Goal: Transaction & Acquisition: Register for event/course

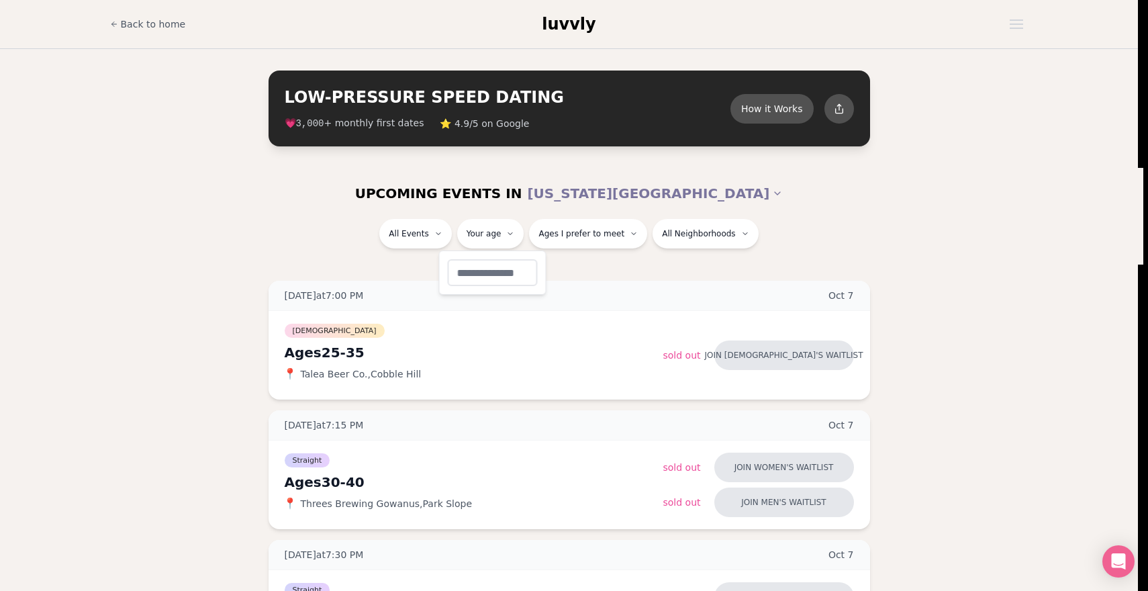
type input "**"
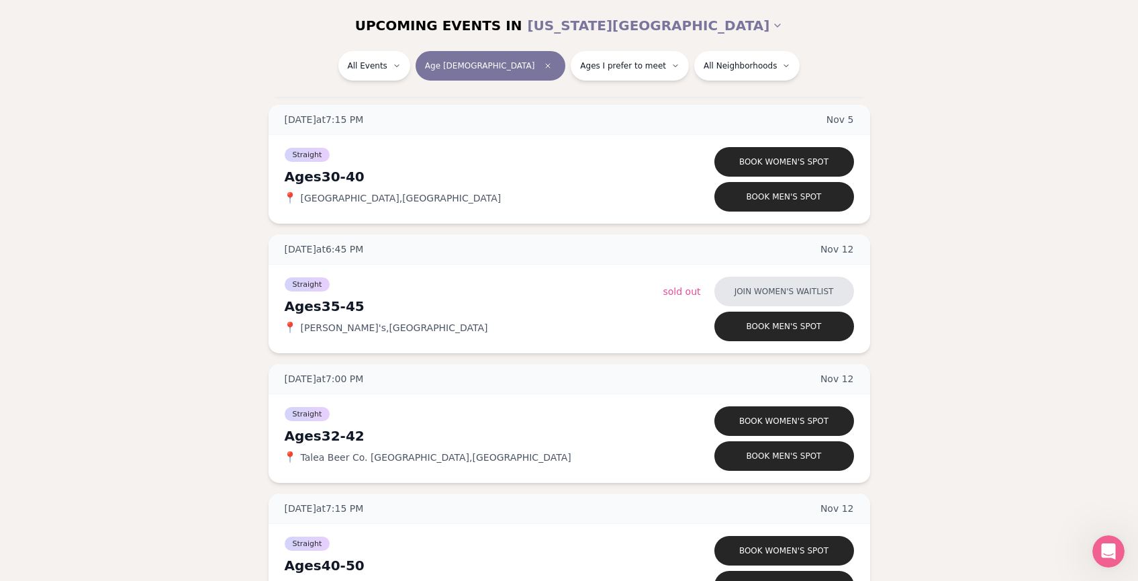
scroll to position [3284, 0]
click at [812, 289] on button "Join women's waitlist" at bounding box center [784, 292] width 140 height 30
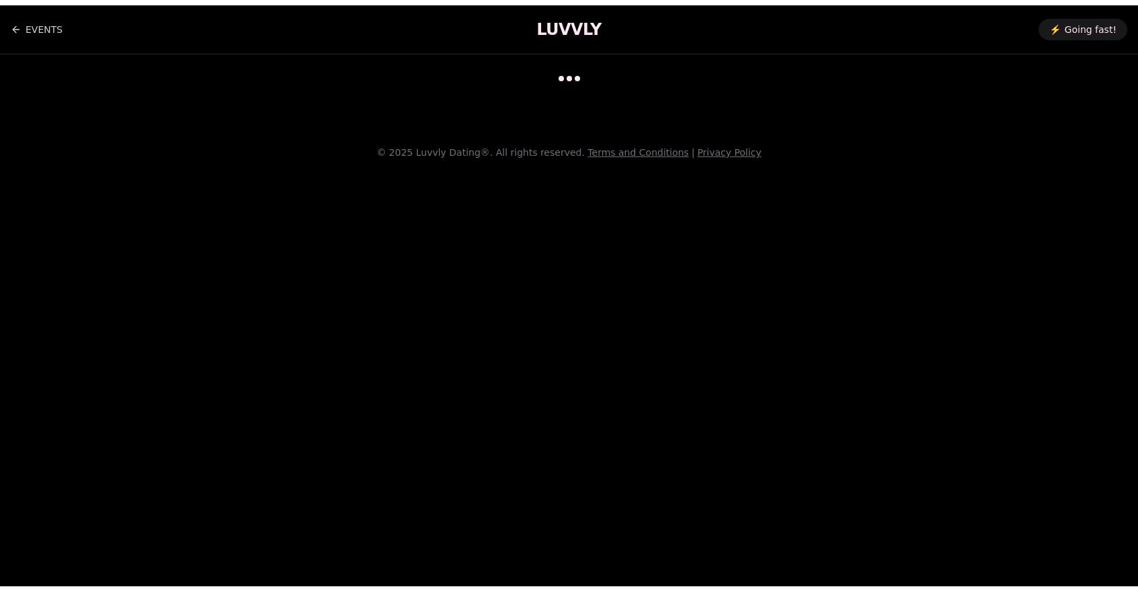
scroll to position [11, 0]
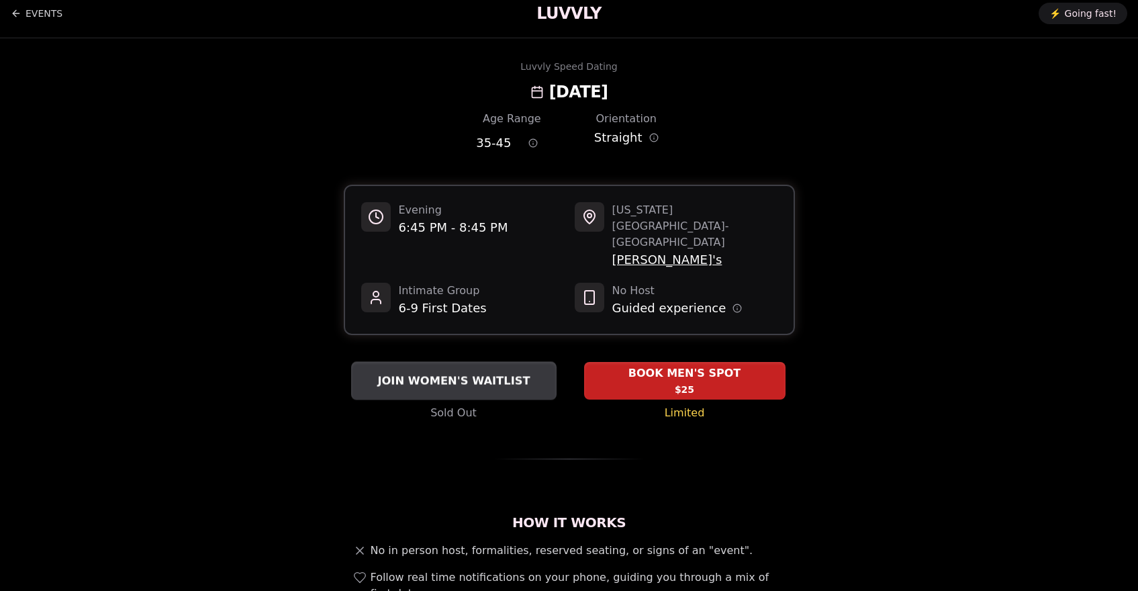
click at [456, 361] on button "JOIN WOMEN'S WAITLIST" at bounding box center [453, 380] width 205 height 38
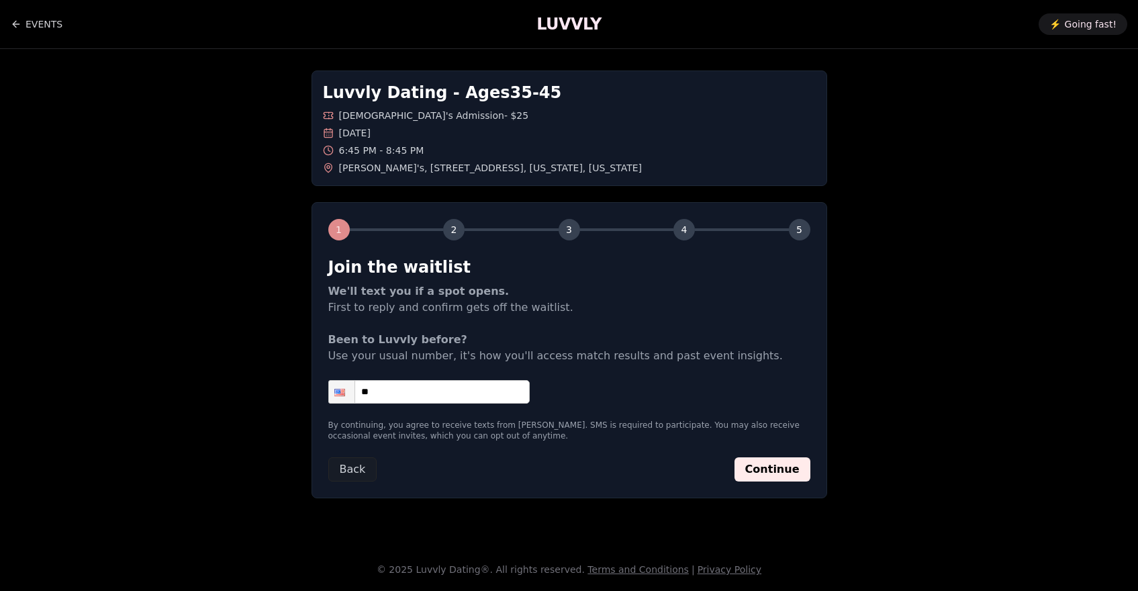
click at [448, 380] on input "**" at bounding box center [428, 391] width 201 height 23
type input "**********"
click at [774, 457] on button "Continue" at bounding box center [772, 469] width 76 height 24
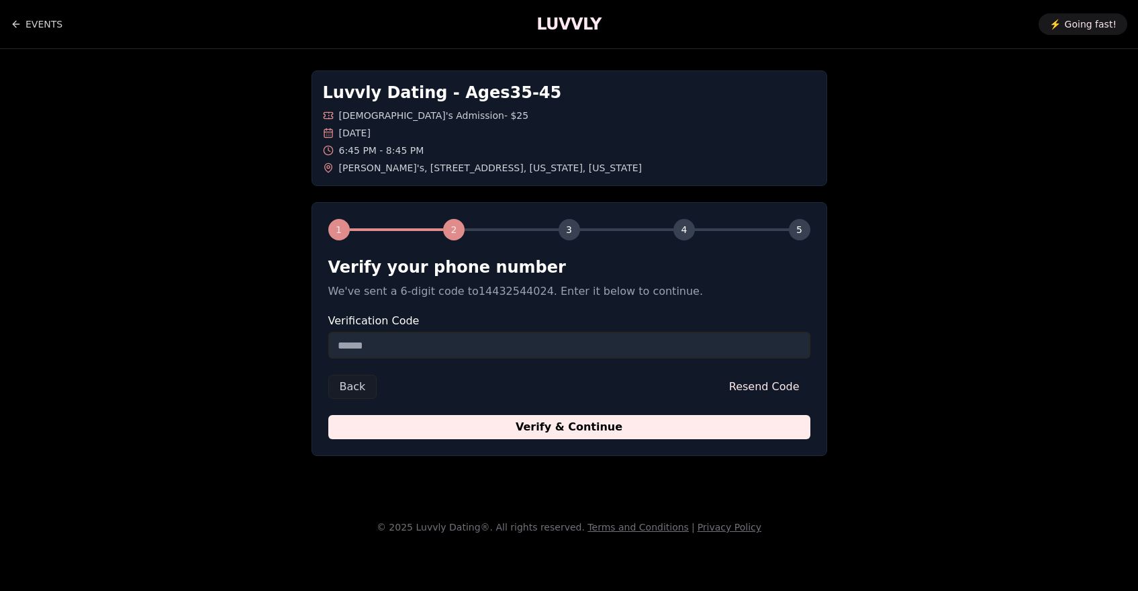
click at [528, 334] on input "Verification Code" at bounding box center [569, 345] width 482 height 27
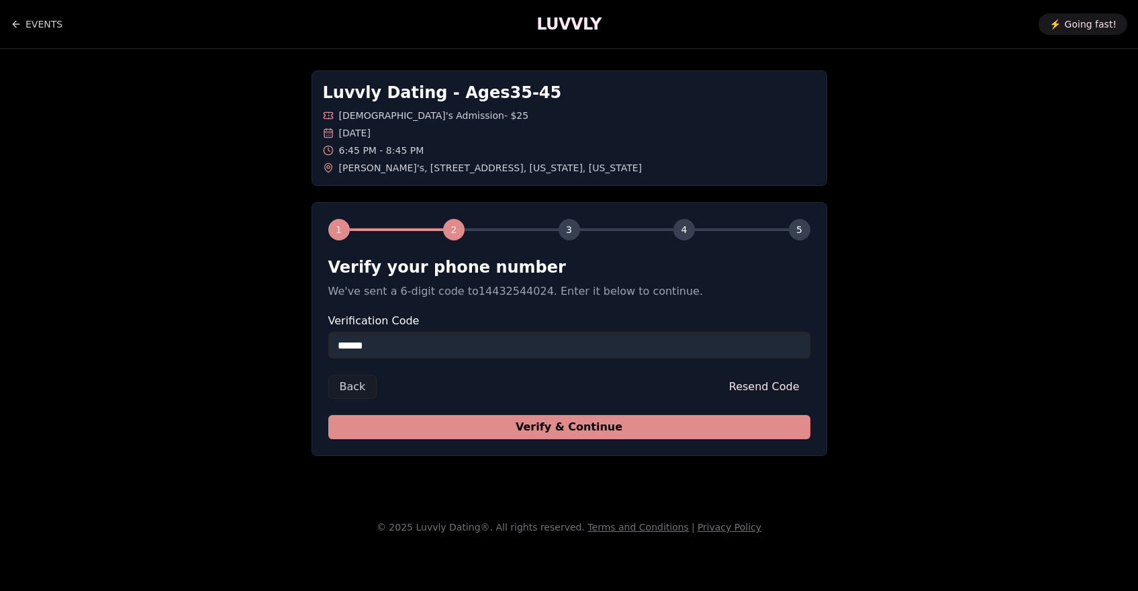
type input "******"
click at [515, 417] on button "Verify & Continue" at bounding box center [569, 427] width 482 height 24
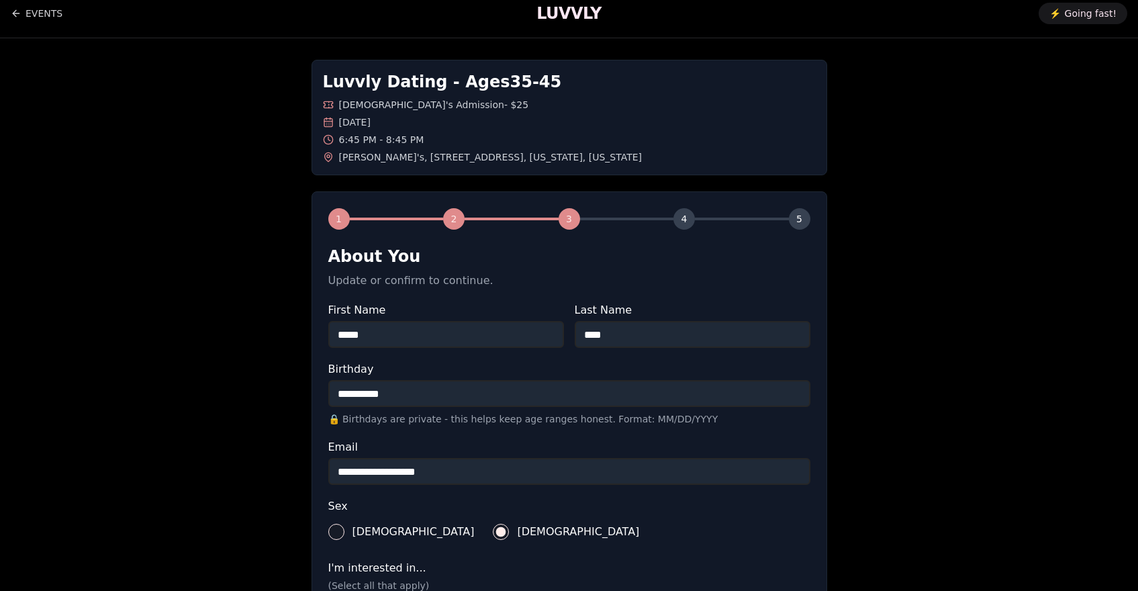
scroll to position [378, 0]
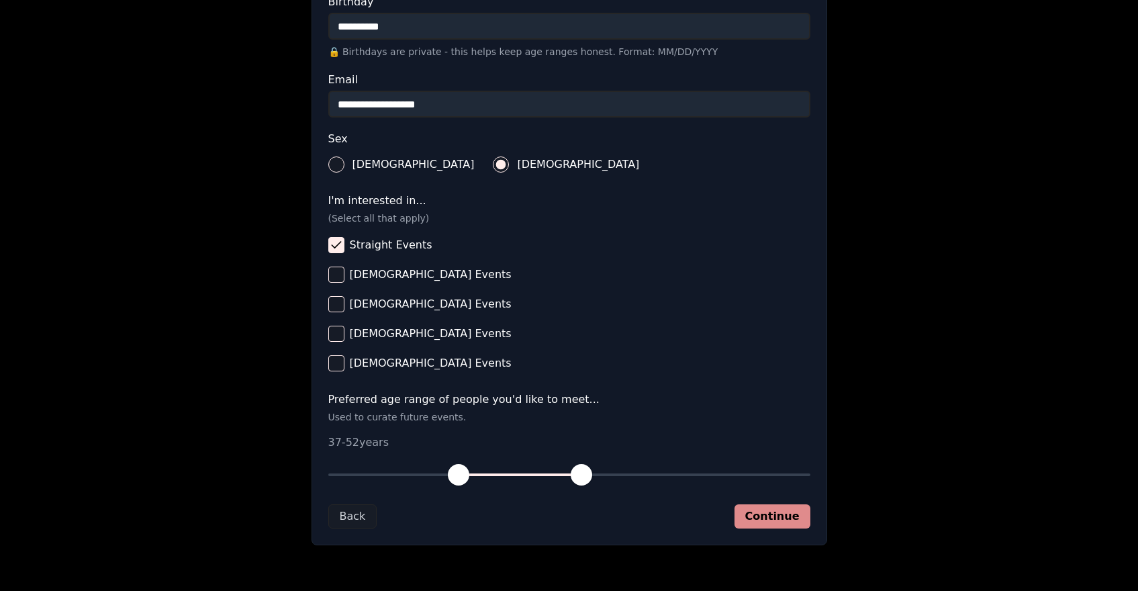
click at [779, 511] on button "Continue" at bounding box center [772, 516] width 76 height 24
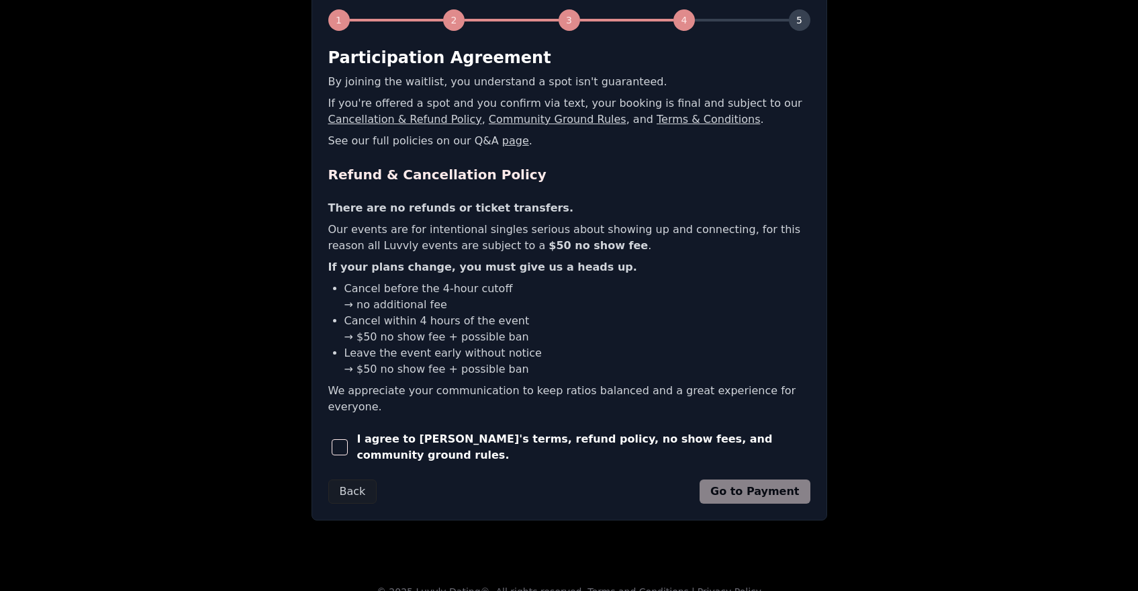
scroll to position [209, 0]
click at [570, 433] on span "I agree to [PERSON_NAME]'s terms, refund policy, no show fees, and community gr…" at bounding box center [582, 448] width 453 height 32
click at [344, 440] on span "button" at bounding box center [340, 448] width 16 height 16
click at [766, 480] on button "Go to Payment" at bounding box center [754, 492] width 111 height 24
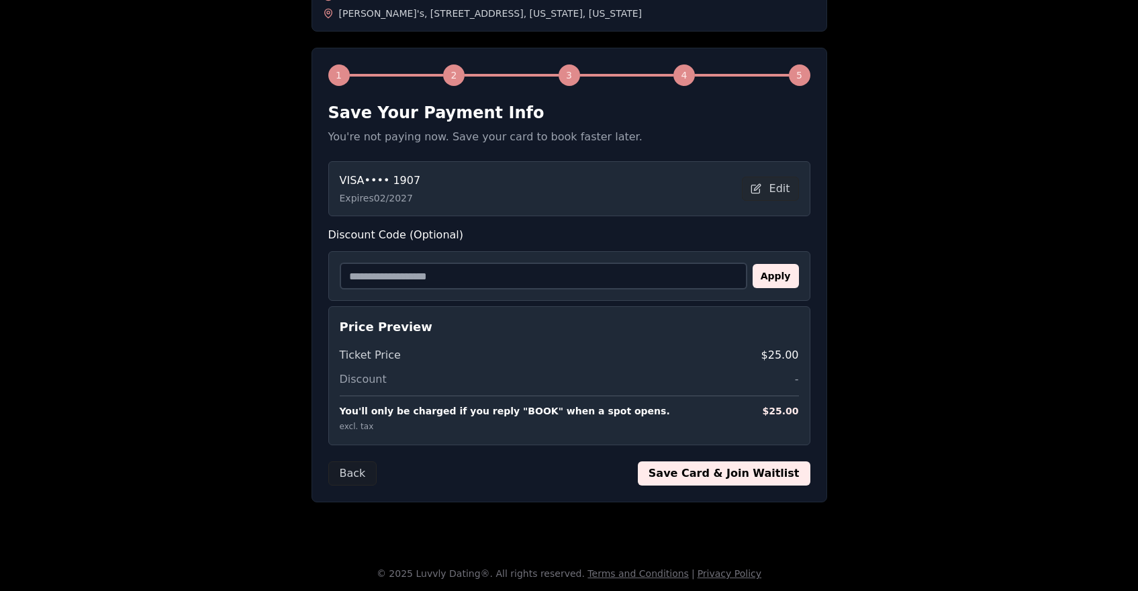
scroll to position [154, 0]
click at [734, 470] on button "Save Card & Join Waitlist" at bounding box center [724, 473] width 172 height 24
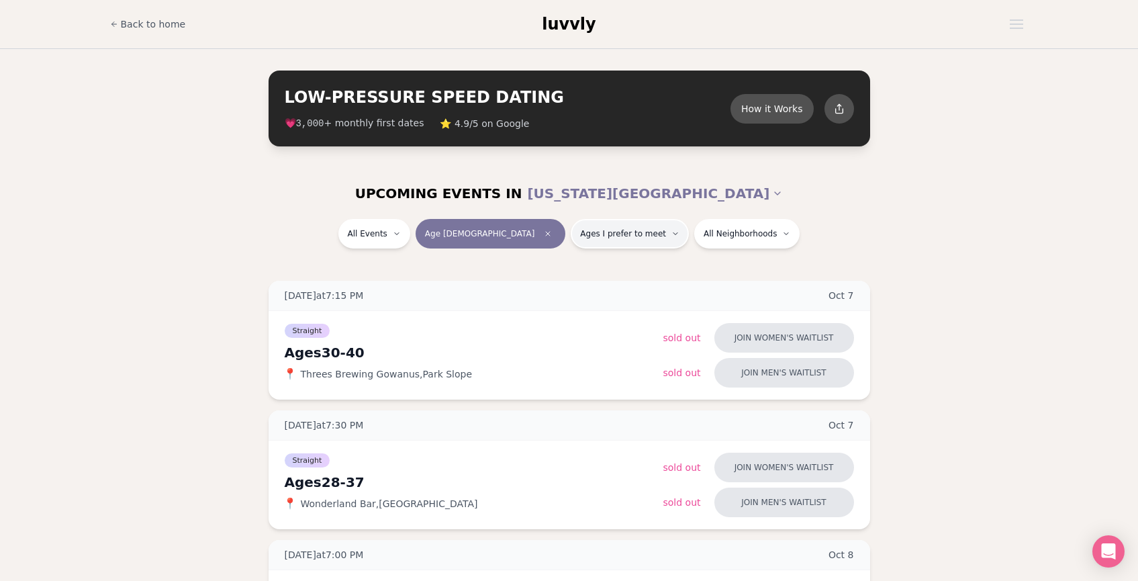
click at [581, 236] on span "Ages I prefer to meet" at bounding box center [623, 233] width 86 height 11
click at [564, 303] on span "Older than me" at bounding box center [583, 303] width 68 height 13
click at [541, 303] on button "Older than me" at bounding box center [535, 303] width 11 height 11
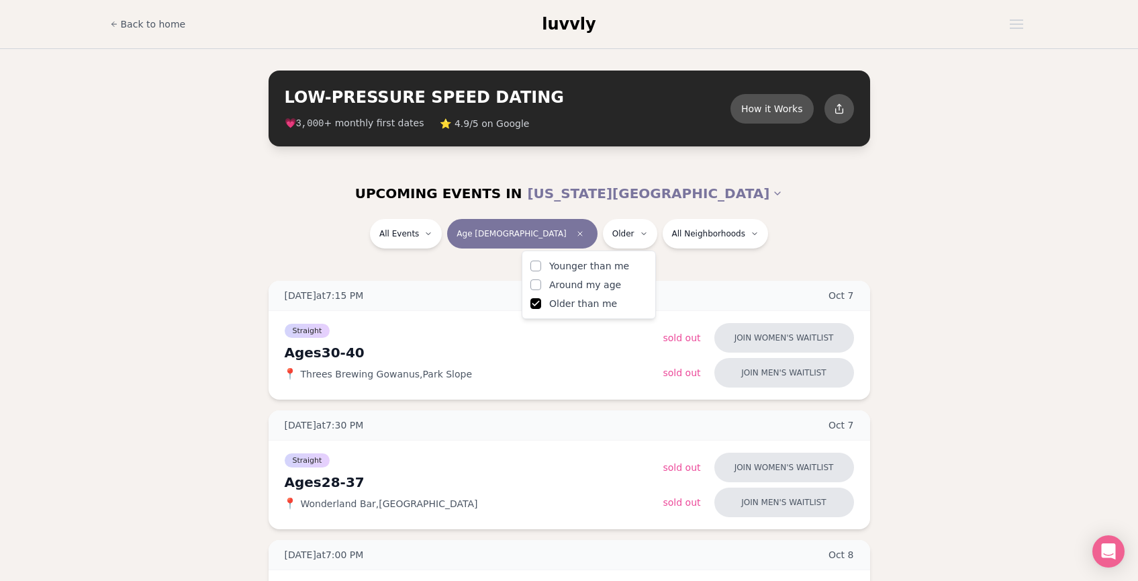
click at [566, 281] on span "Around my age" at bounding box center [585, 284] width 72 height 13
click at [541, 281] on button "Around my age" at bounding box center [535, 284] width 11 height 11
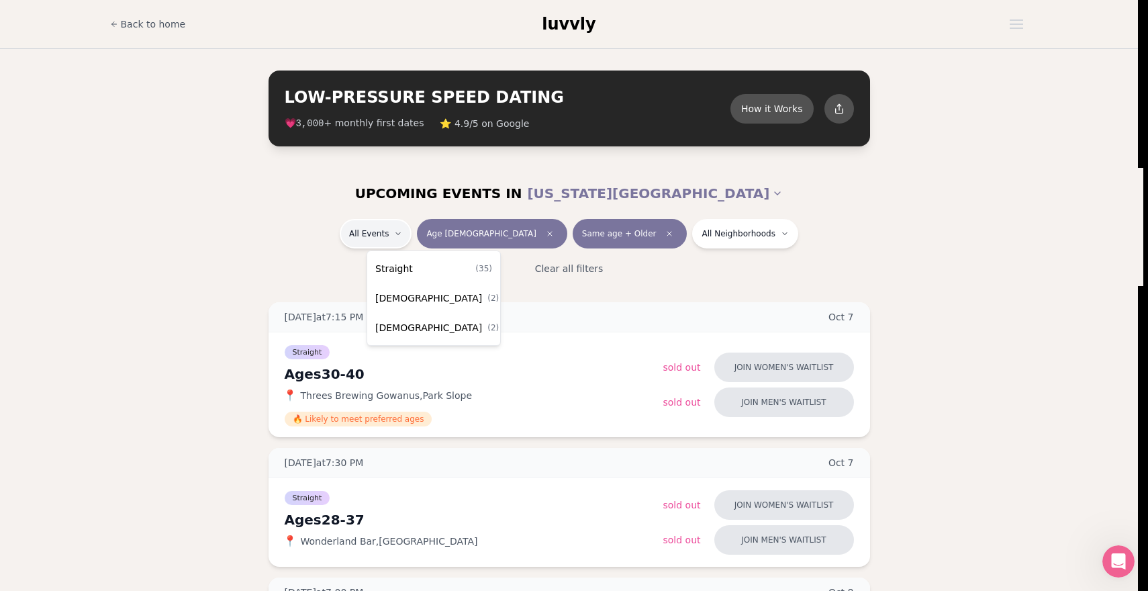
click at [402, 271] on span "Straight" at bounding box center [394, 268] width 38 height 13
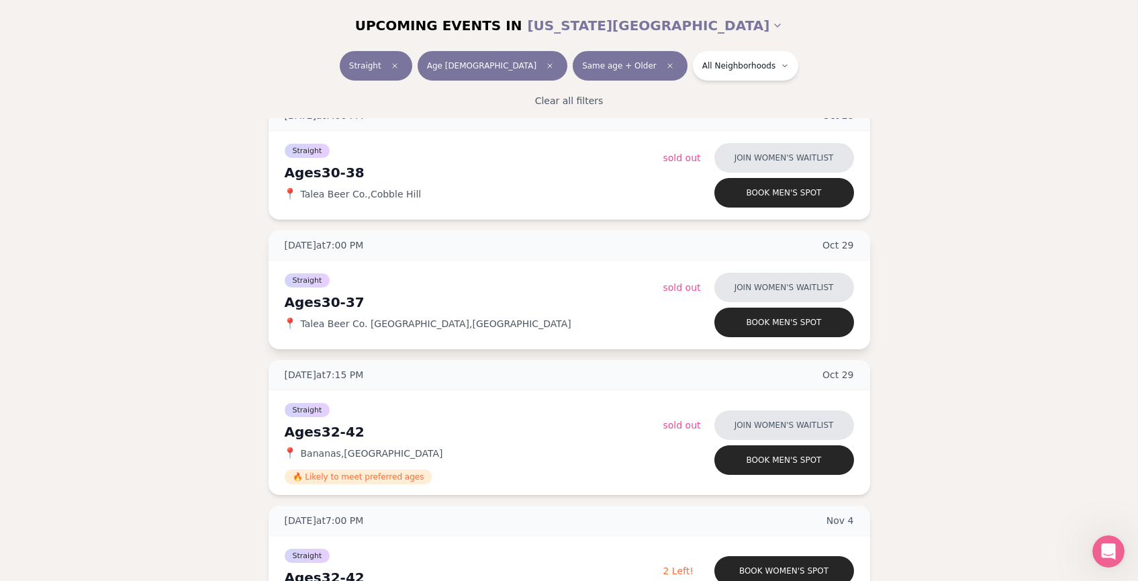
scroll to position [2451, 0]
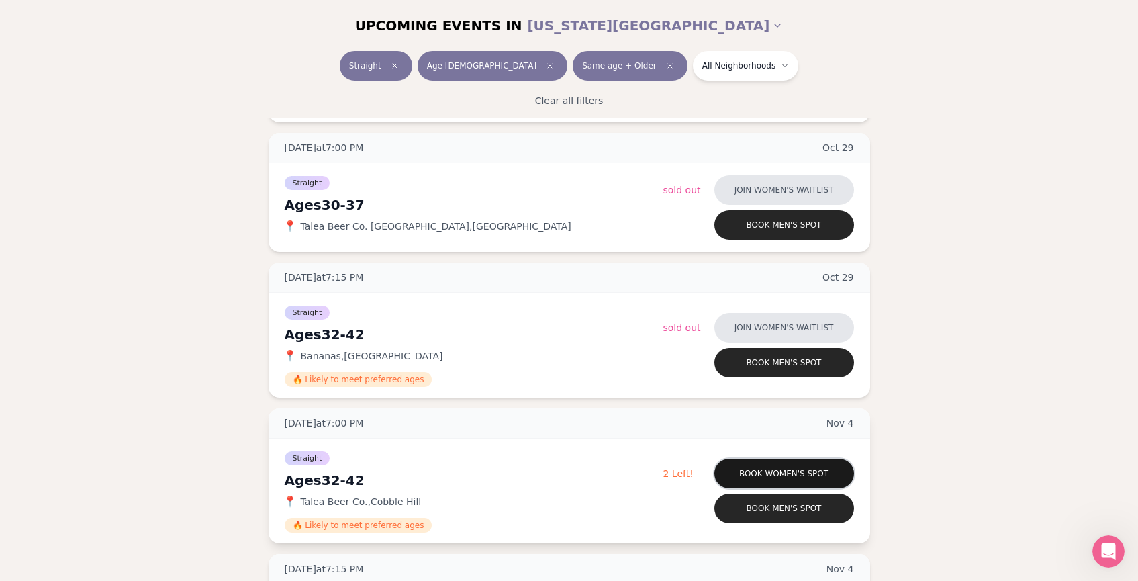
click at [753, 467] on button "Book women's spot" at bounding box center [784, 473] width 140 height 30
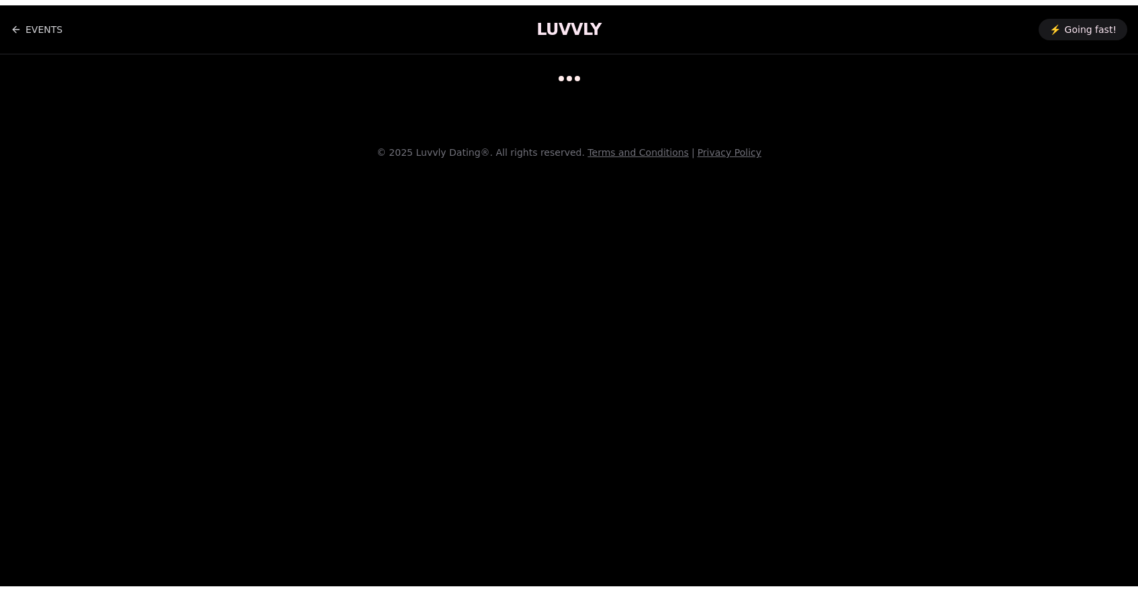
scroll to position [11, 0]
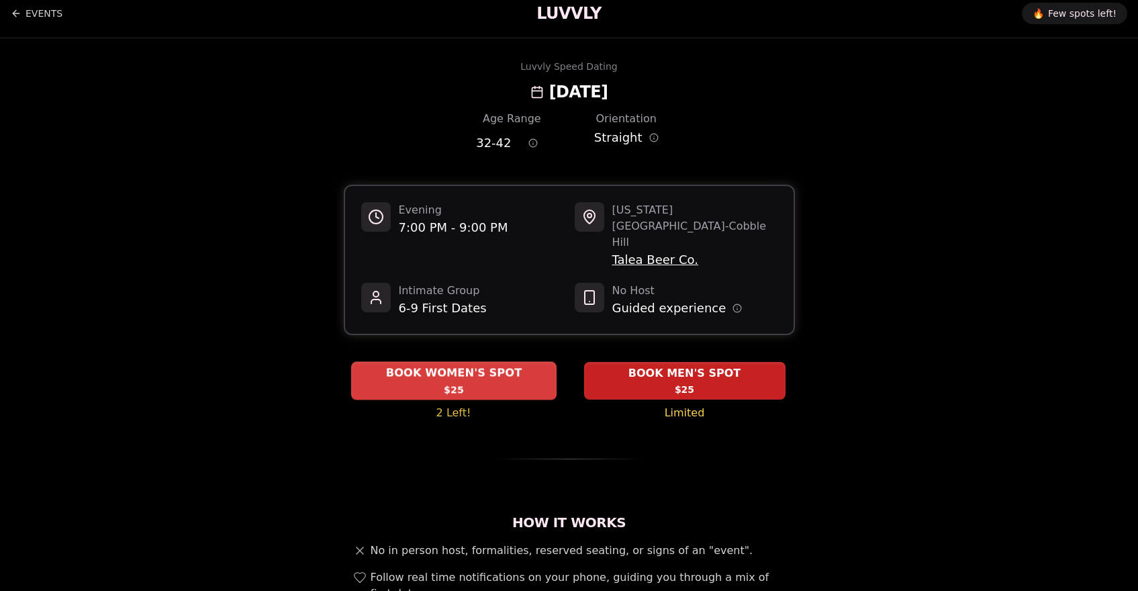
click at [430, 362] on div "BOOK WOMEN'S SPOT $25" at bounding box center [453, 380] width 205 height 37
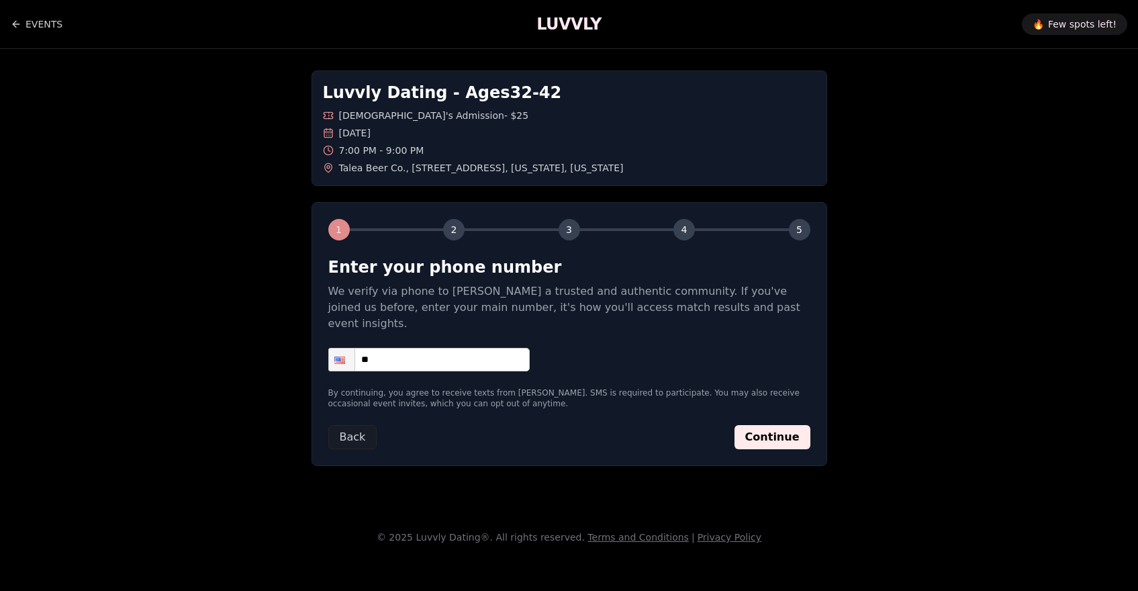
click at [432, 348] on input "**" at bounding box center [428, 359] width 201 height 23
type input "**********"
click at [767, 425] on button "Continue" at bounding box center [772, 437] width 76 height 24
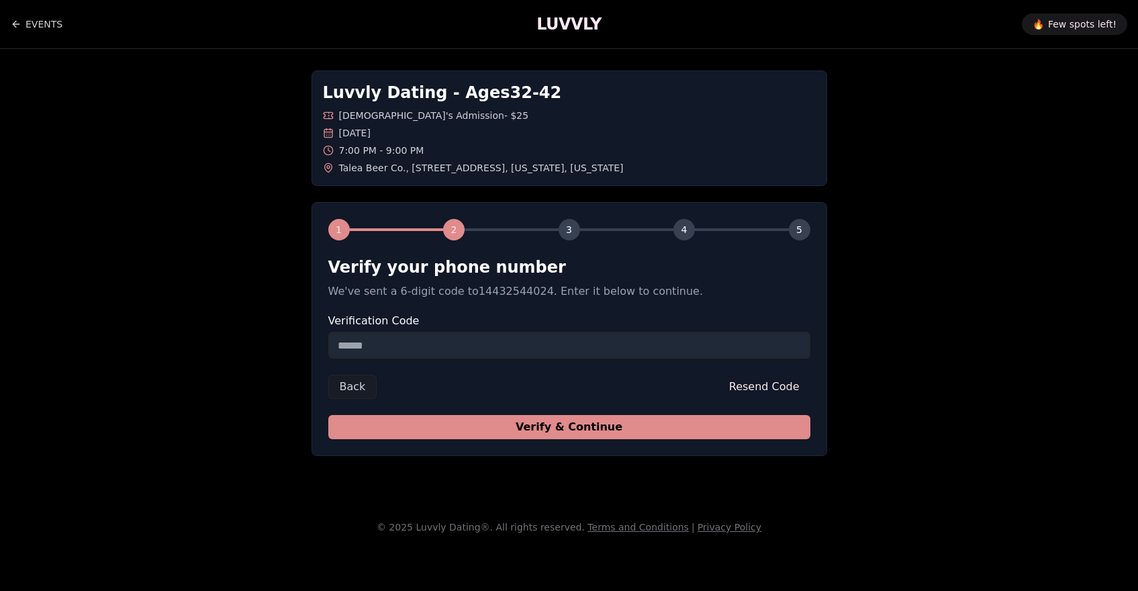
click at [696, 419] on button "Verify & Continue" at bounding box center [569, 427] width 482 height 24
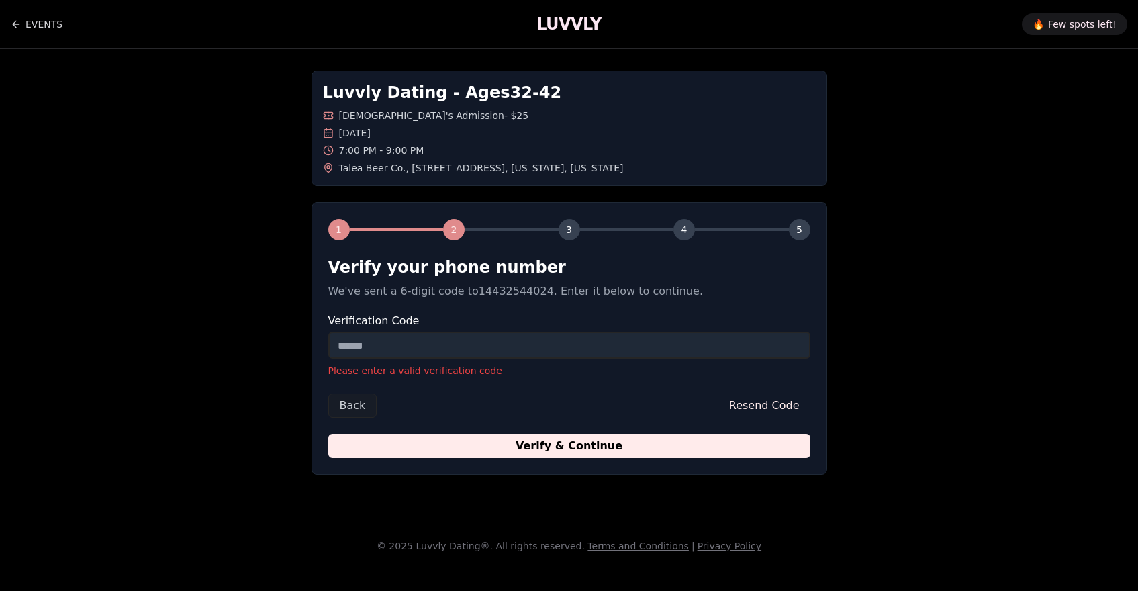
click at [577, 338] on input "Verification Code" at bounding box center [569, 345] width 482 height 27
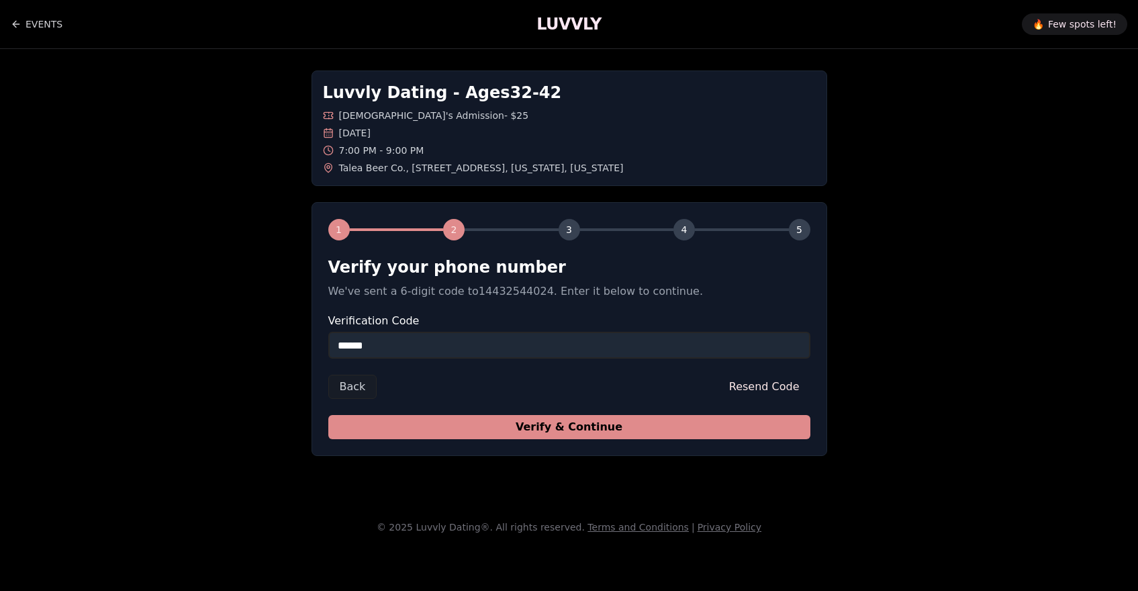
type input "******"
click at [536, 423] on button "Verify & Continue" at bounding box center [569, 427] width 482 height 24
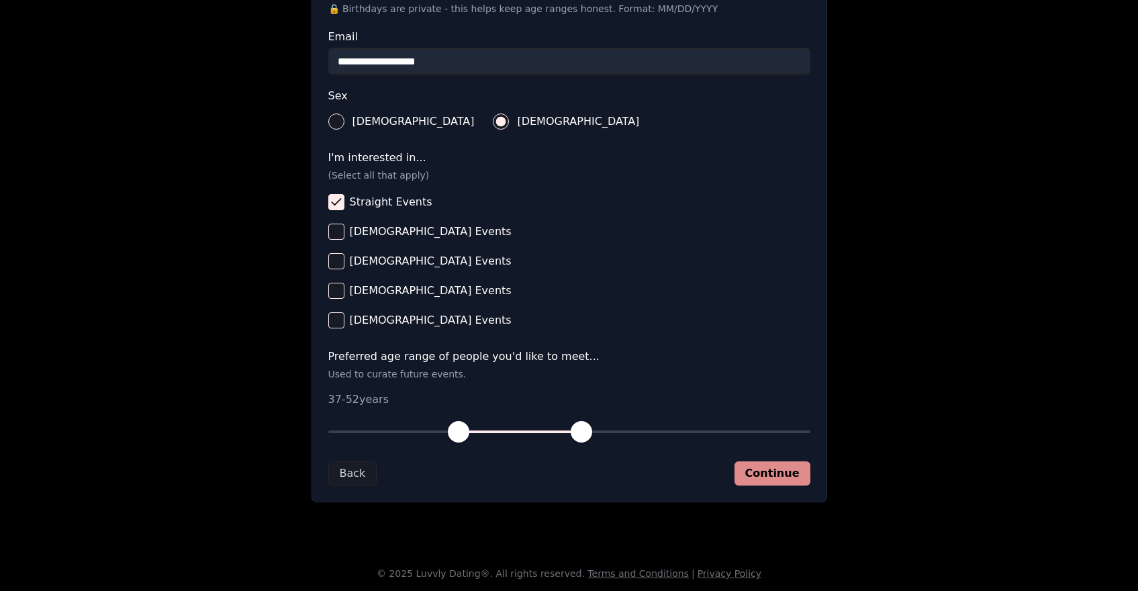
scroll to position [421, 0]
click at [777, 467] on button "Continue" at bounding box center [772, 473] width 76 height 24
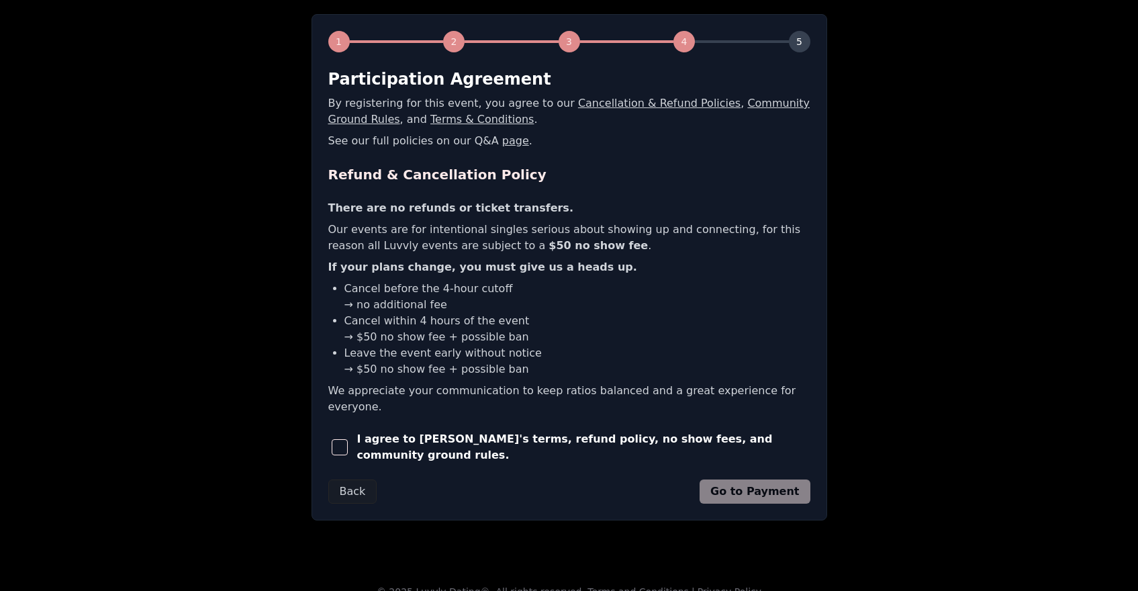
scroll to position [187, 0]
click at [404, 432] on span "I agree to [PERSON_NAME]'s terms, refund policy, no show fees, and community gr…" at bounding box center [582, 448] width 453 height 32
click at [340, 433] on button "button" at bounding box center [339, 448] width 23 height 30
click at [752, 480] on button "Go to Payment" at bounding box center [754, 492] width 111 height 24
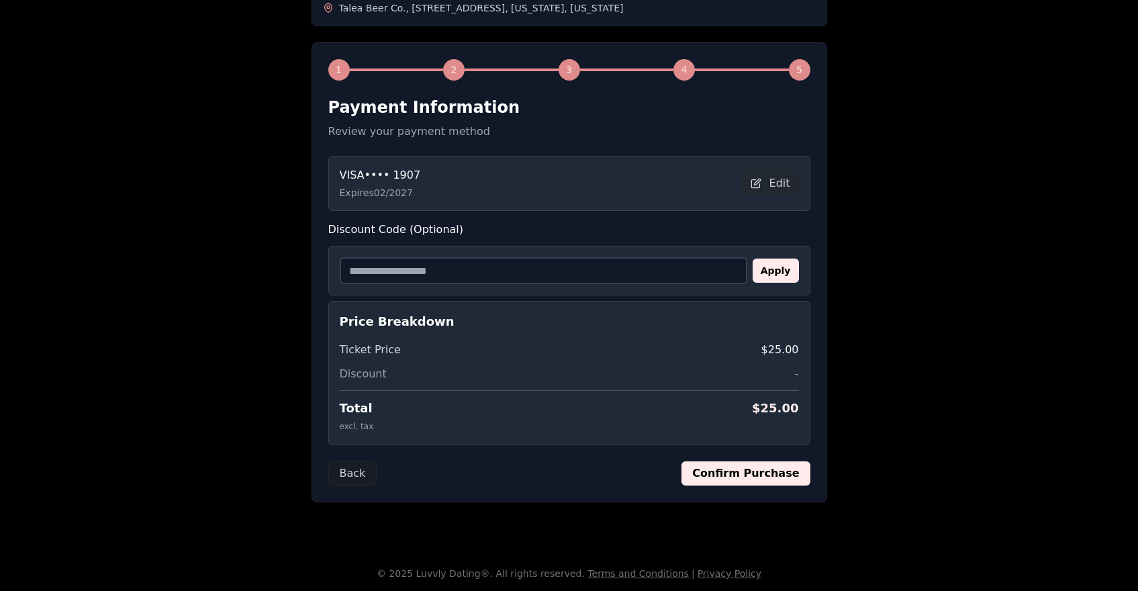
click at [760, 488] on div "1 2 3 4 5 Payment Information Review your payment method VISA •••• 1907 Expires…" at bounding box center [568, 272] width 515 height 460
click at [760, 475] on button "Confirm Purchase" at bounding box center [745, 473] width 128 height 24
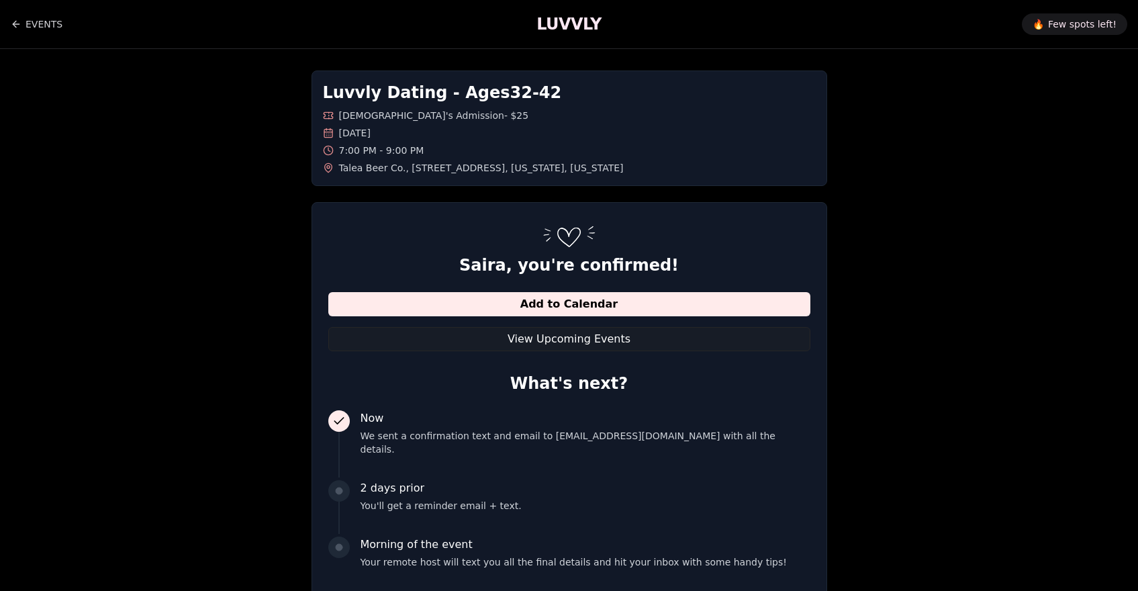
scroll to position [0, 0]
